Goal: Transaction & Acquisition: Purchase product/service

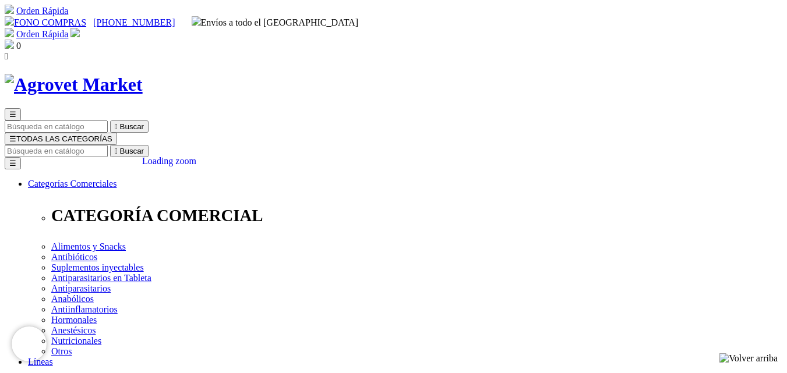
scroll to position [175, 0]
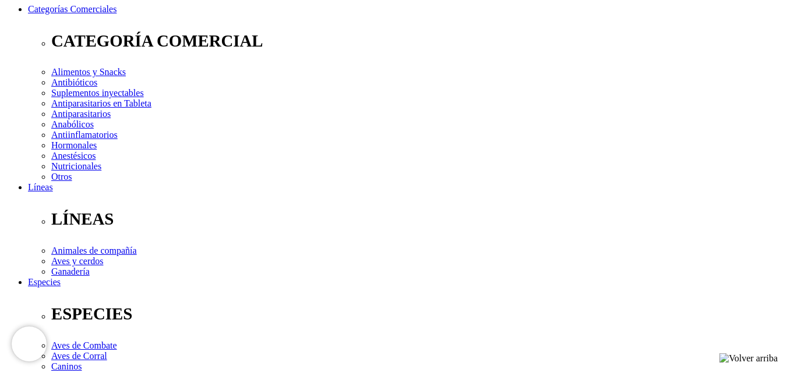
select select "4"
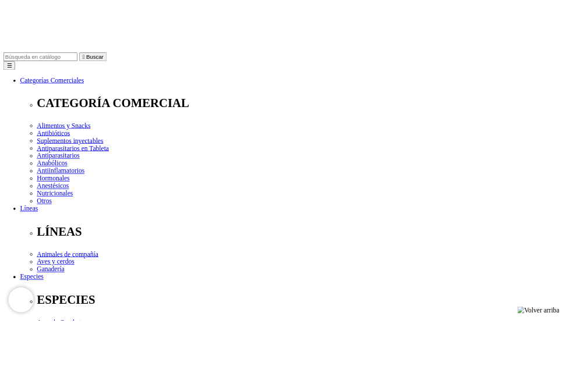
scroll to position [116, 0]
